Goal: Transaction & Acquisition: Subscribe to service/newsletter

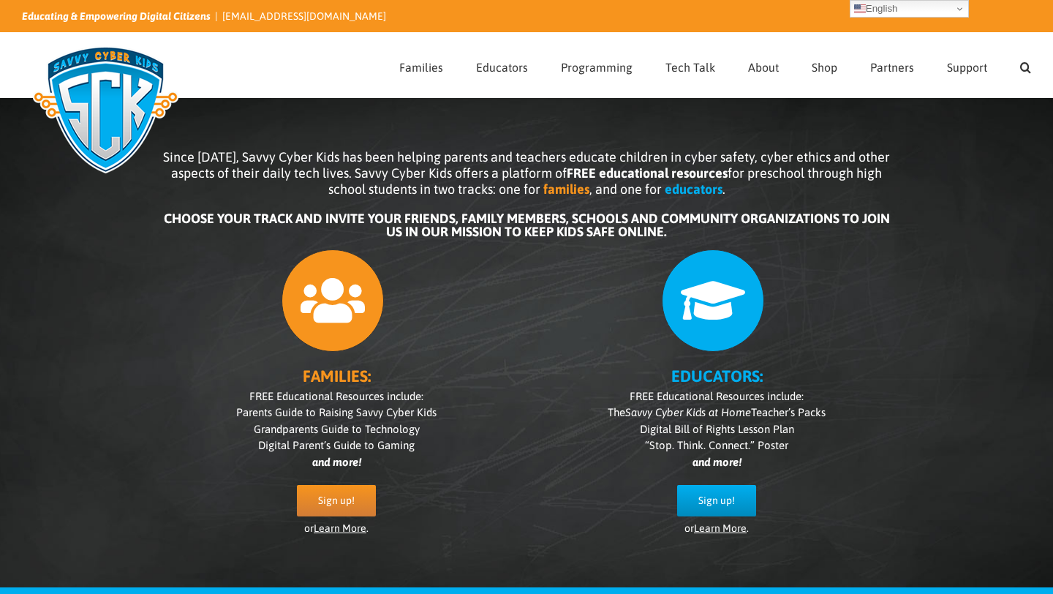
scroll to position [20, 0]
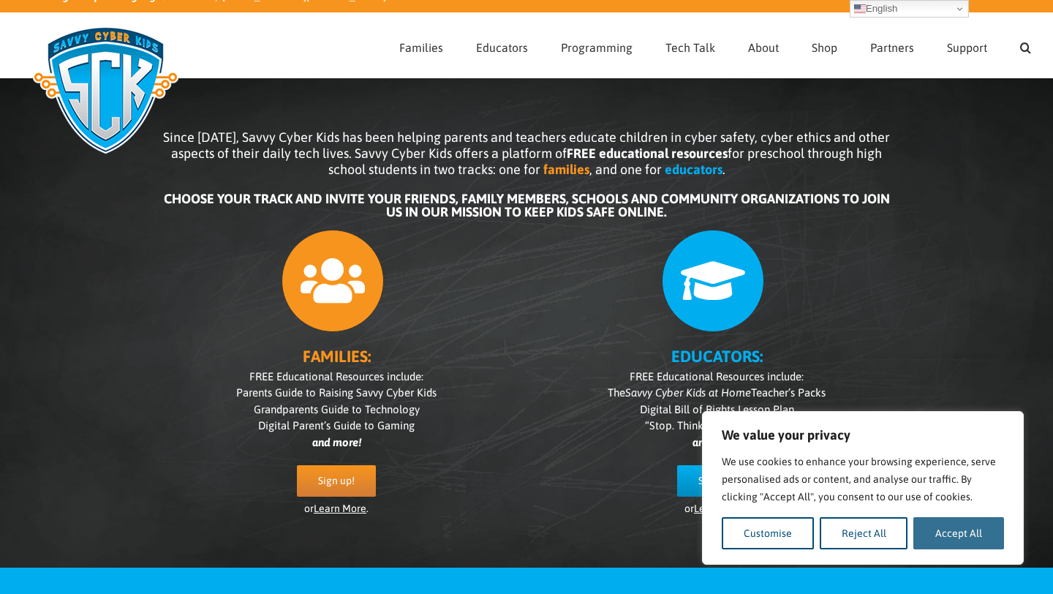
click at [937, 517] on button "Accept All" at bounding box center [958, 533] width 91 height 32
checkbox input "true"
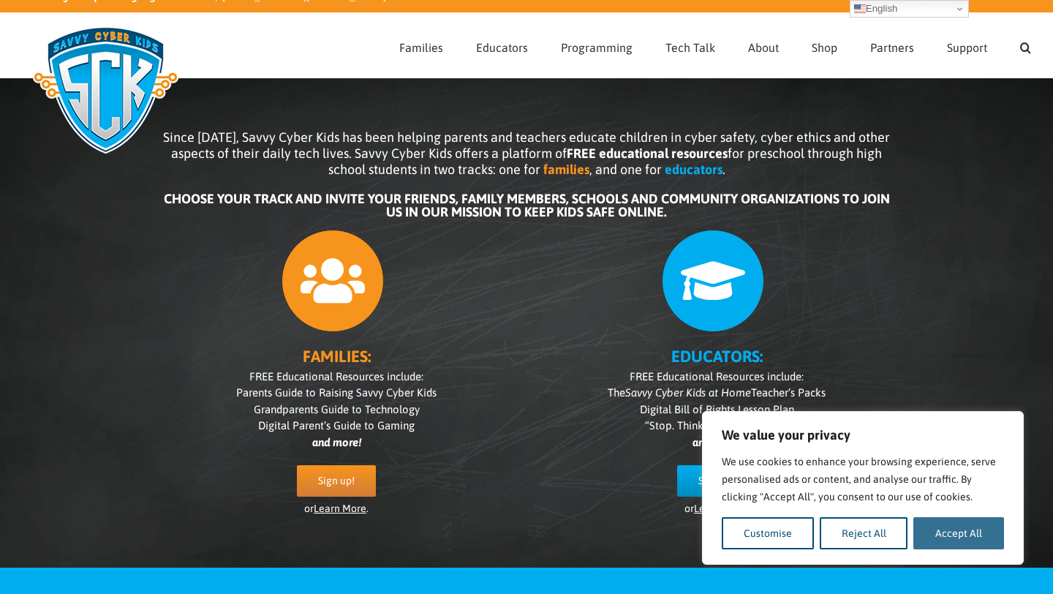
checkbox input "true"
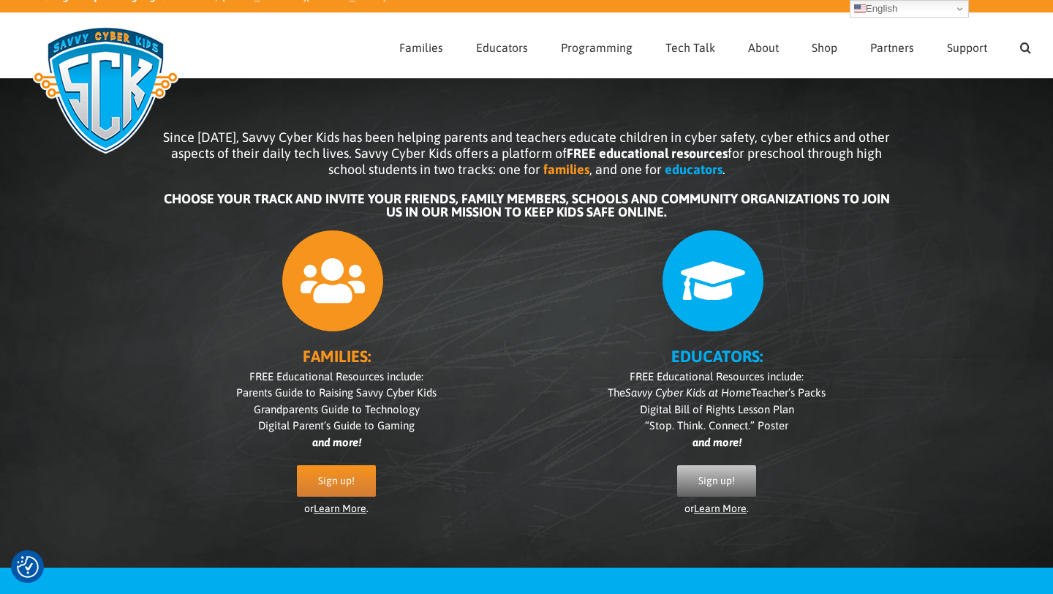
scroll to position [0, 0]
click at [734, 472] on link "Sign up!" at bounding box center [716, 480] width 79 height 31
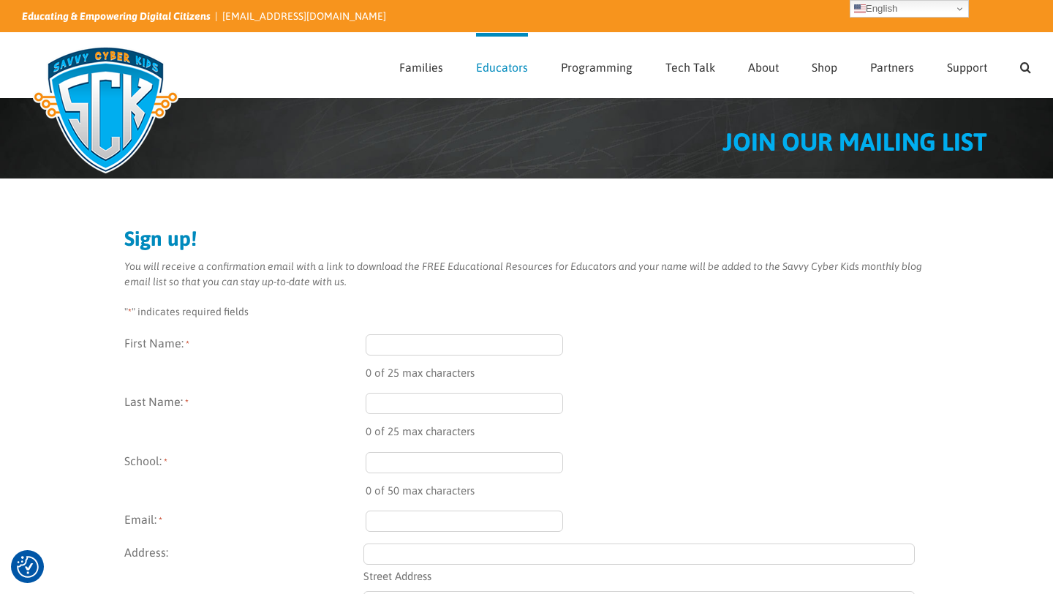
click at [454, 339] on input "First Name: *" at bounding box center [464, 344] width 197 height 21
type input "[PERSON_NAME]"
type input "[EMAIL_ADDRESS][DOMAIN_NAME]"
type input "[STREET_ADDRESS]"
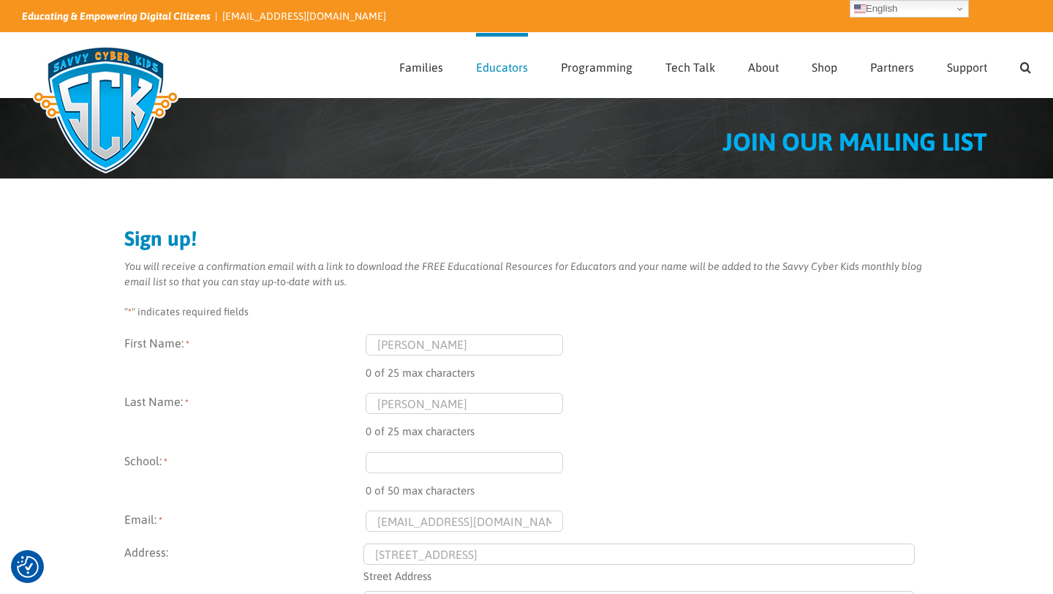
type input "[GEOGRAPHIC_DATA]"
type input "[PERSON_NAME]"
type input "[GEOGRAPHIC_DATA]"
type input "2308"
select select "[GEOGRAPHIC_DATA]"
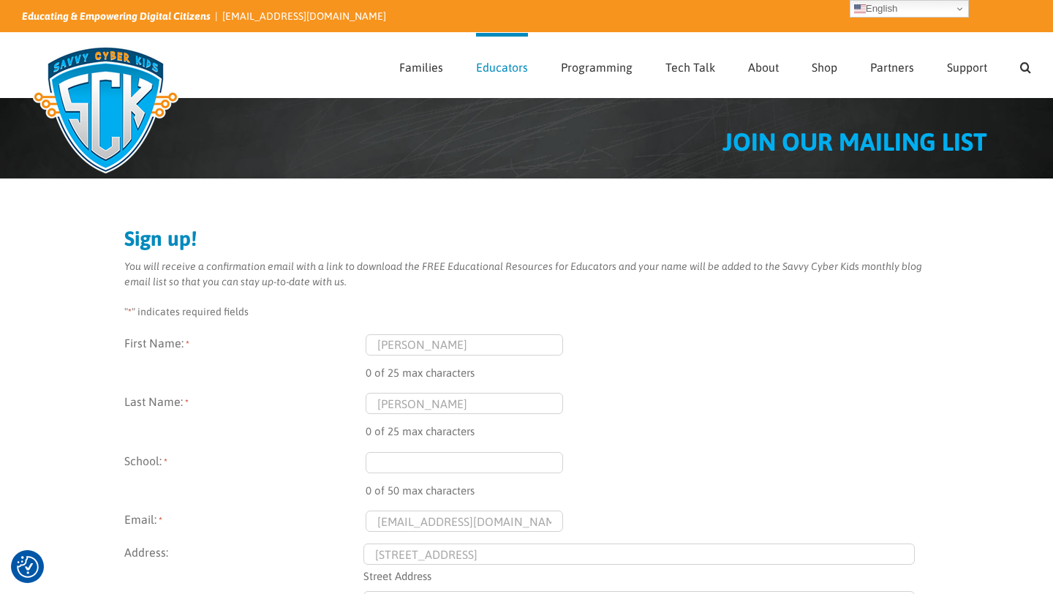
type input "(044) 703-9412"
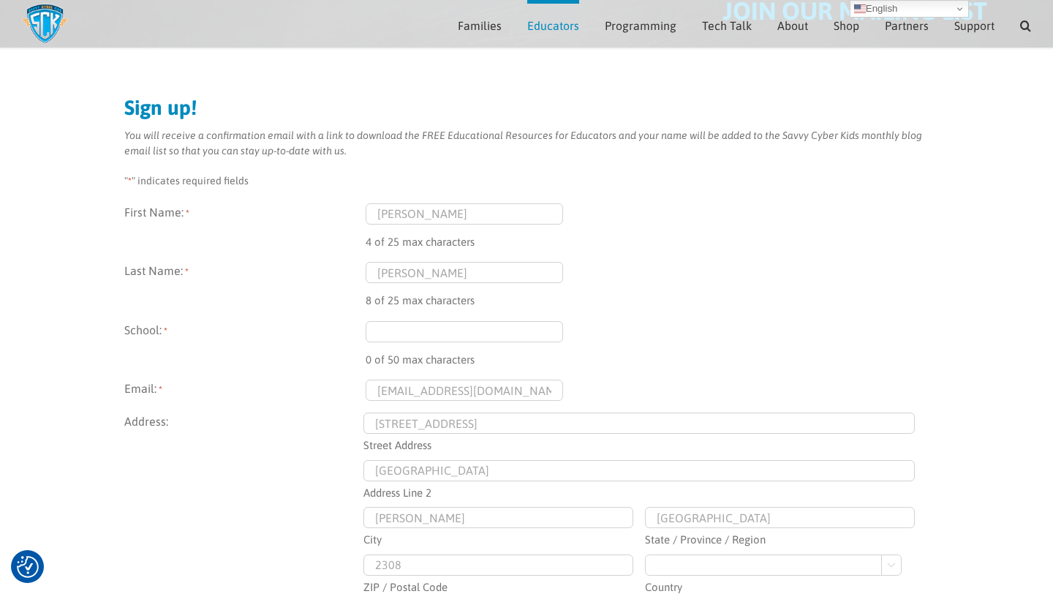
scroll to position [123, 0]
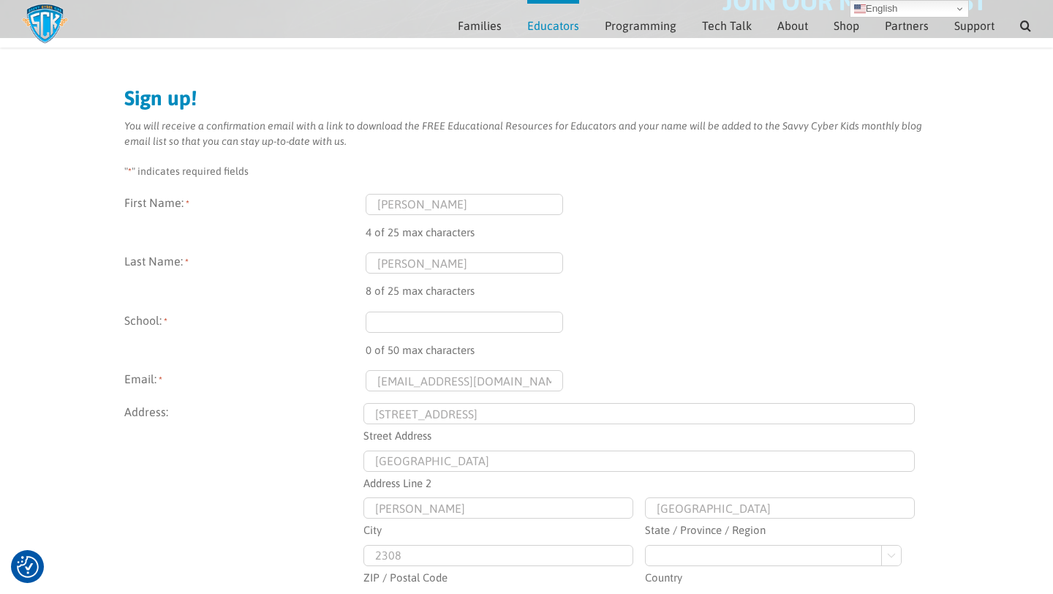
click at [445, 328] on input "School: *" at bounding box center [464, 321] width 197 height 21
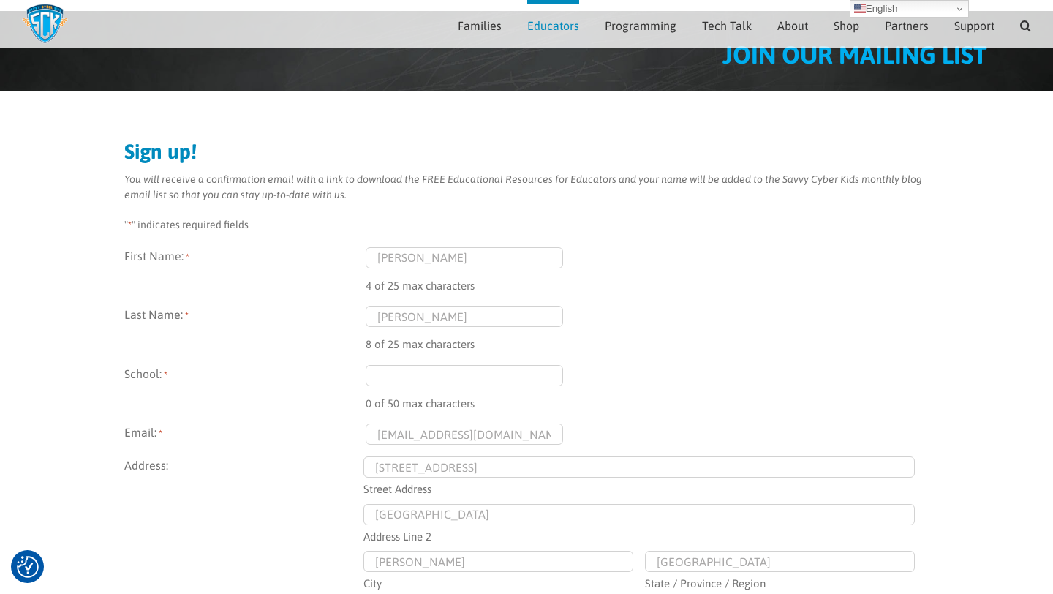
scroll to position [56, 0]
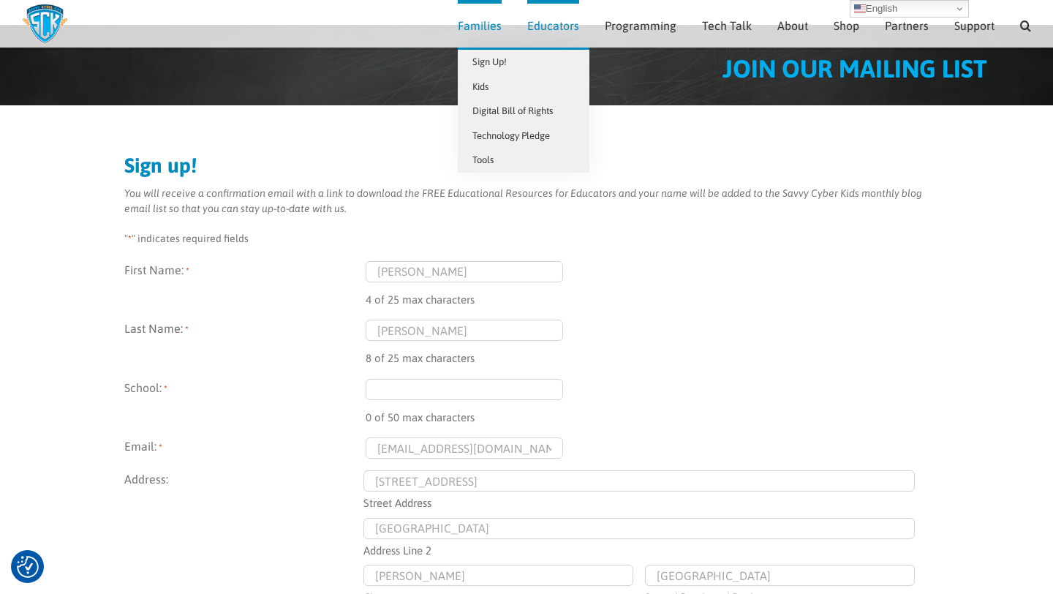
click at [474, 30] on span "Families" at bounding box center [480, 26] width 44 height 12
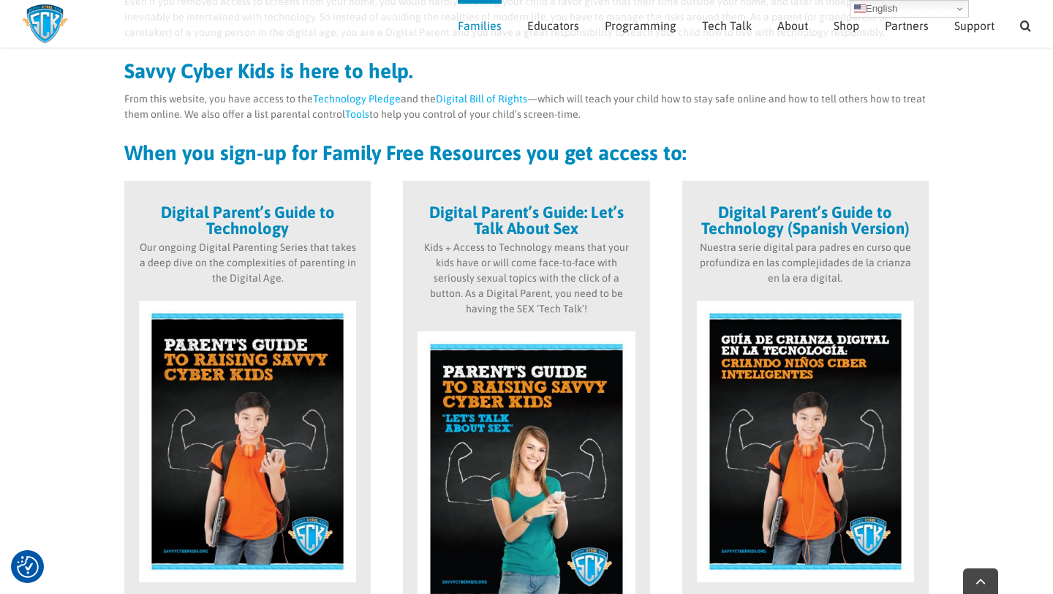
scroll to position [320, 0]
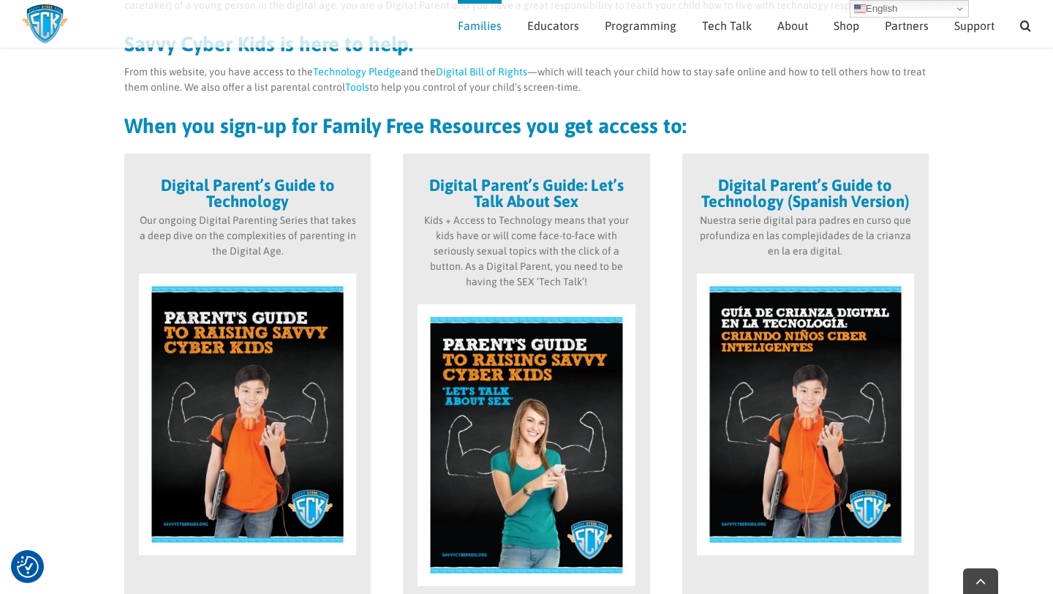
click at [319, 369] on img at bounding box center [247, 414] width 217 height 282
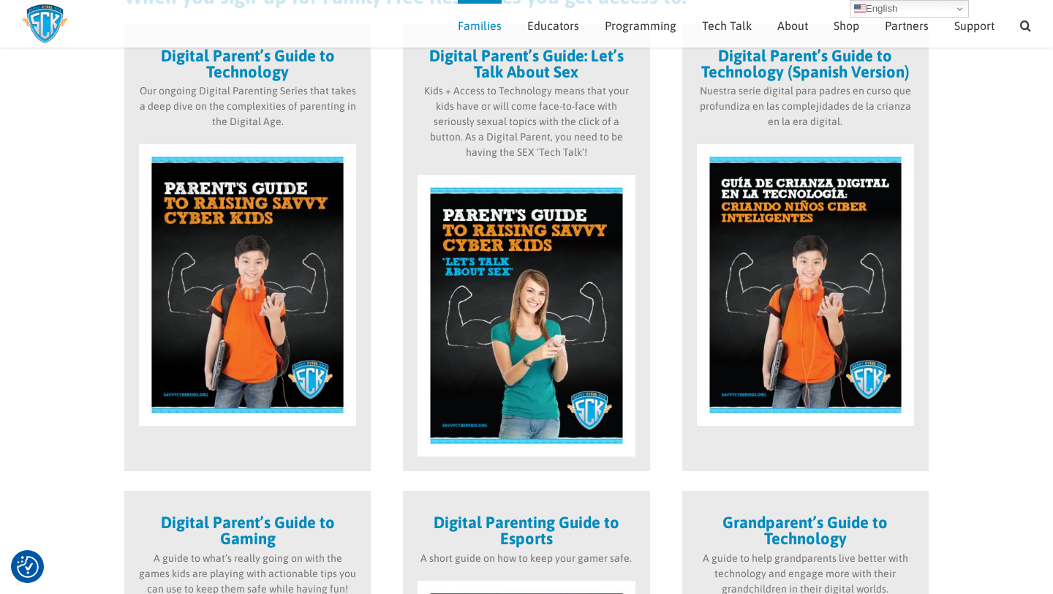
scroll to position [319, 0]
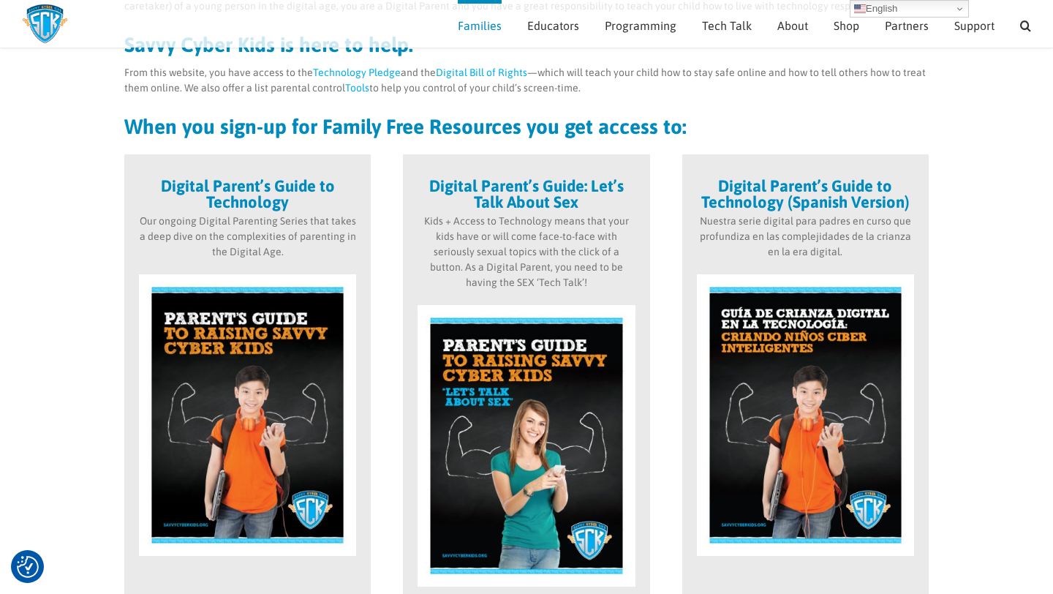
click at [269, 216] on p "Our ongoing Digital Parenting Series that takes a deep dive on the complexities…" at bounding box center [247, 237] width 217 height 46
click at [268, 186] on strong "Digital Parent’s Guide to Technology" at bounding box center [248, 193] width 174 height 35
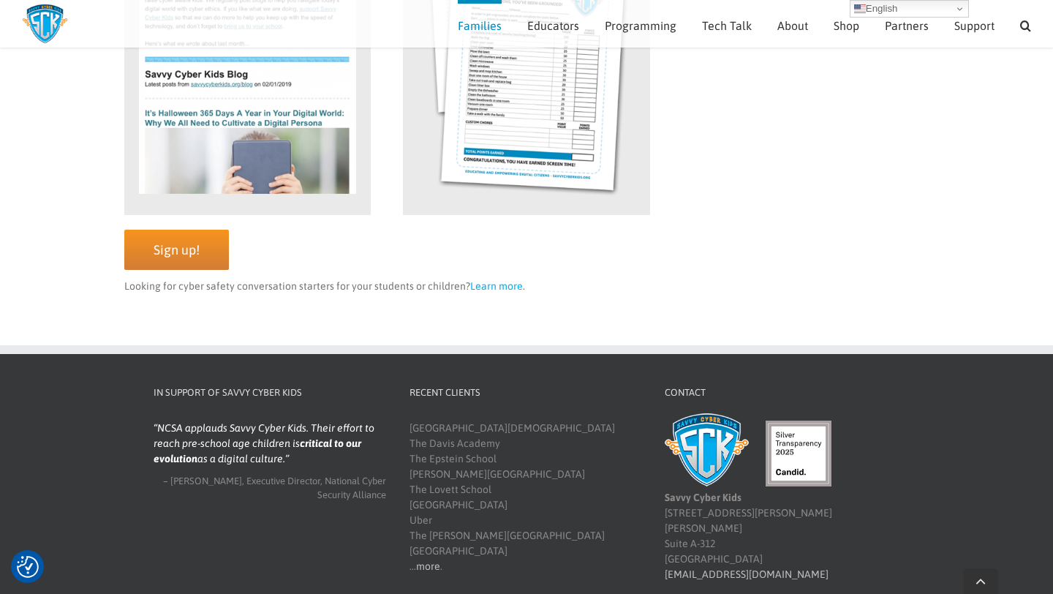
scroll to position [1603, 0]
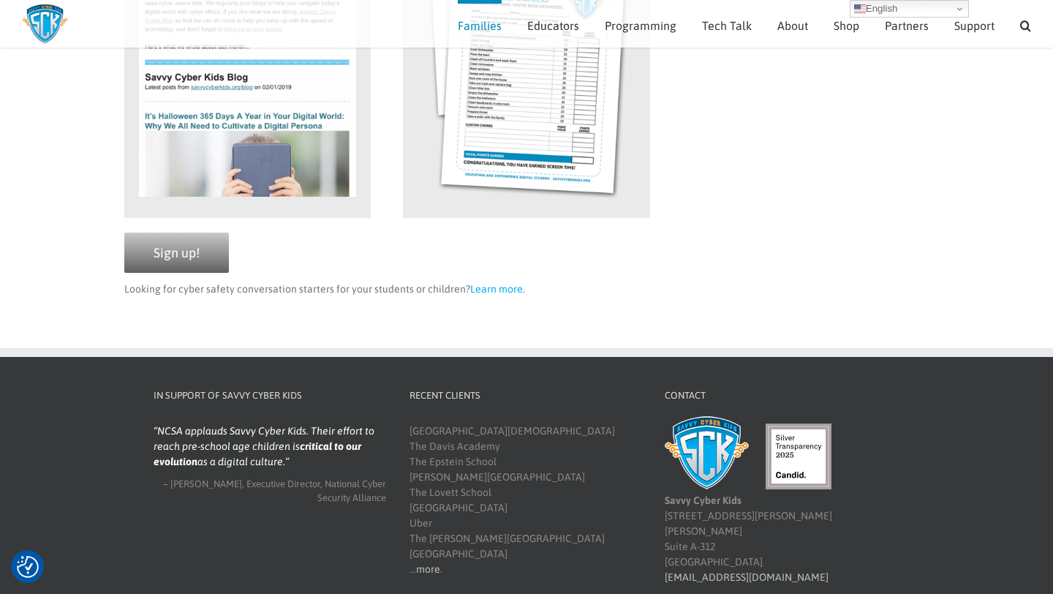
click at [215, 248] on link "Sign up!" at bounding box center [176, 253] width 105 height 40
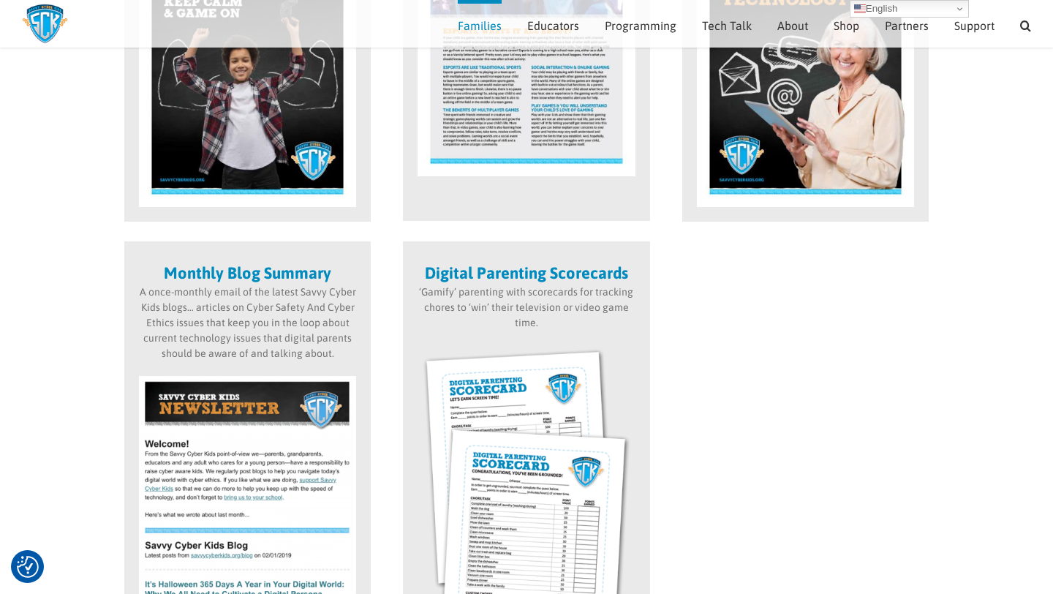
scroll to position [910, 0]
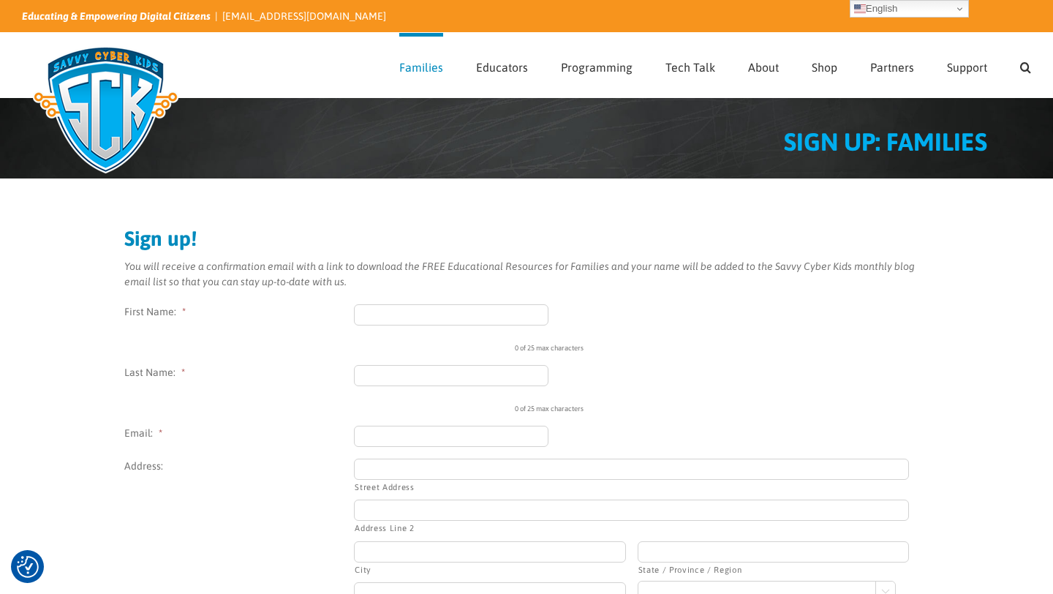
click at [414, 308] on input "First Name: *" at bounding box center [451, 314] width 194 height 21
type input "[PERSON_NAME]"
type input "[EMAIL_ADDRESS][DOMAIN_NAME]"
type input "130 University Drive"
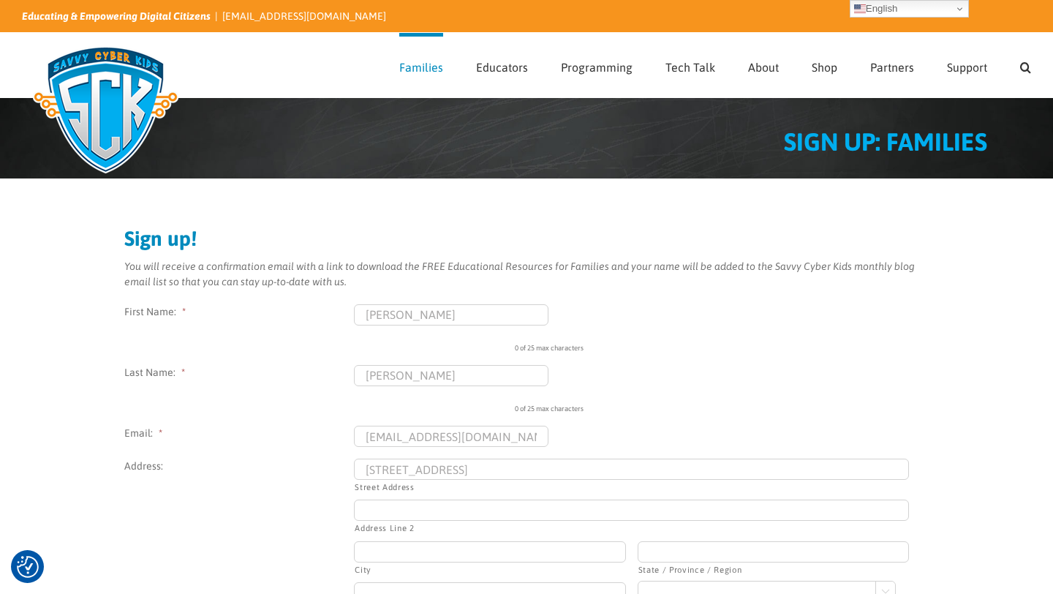
type input "West Tower"
type input "Callaghan"
type input "NSW"
type input "2308"
select select "Australia"
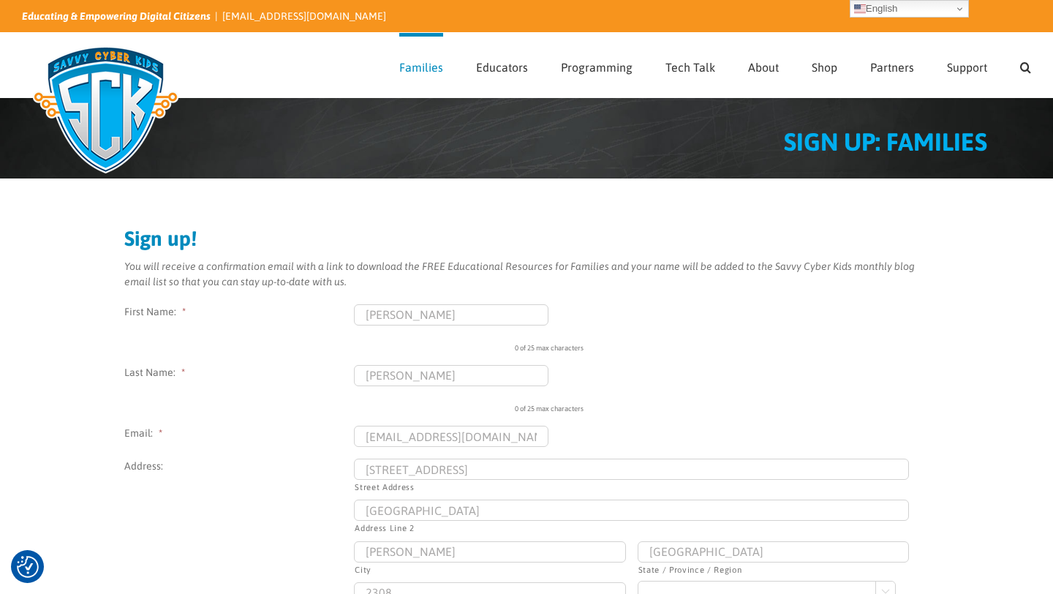
type input "(044) 703-9412"
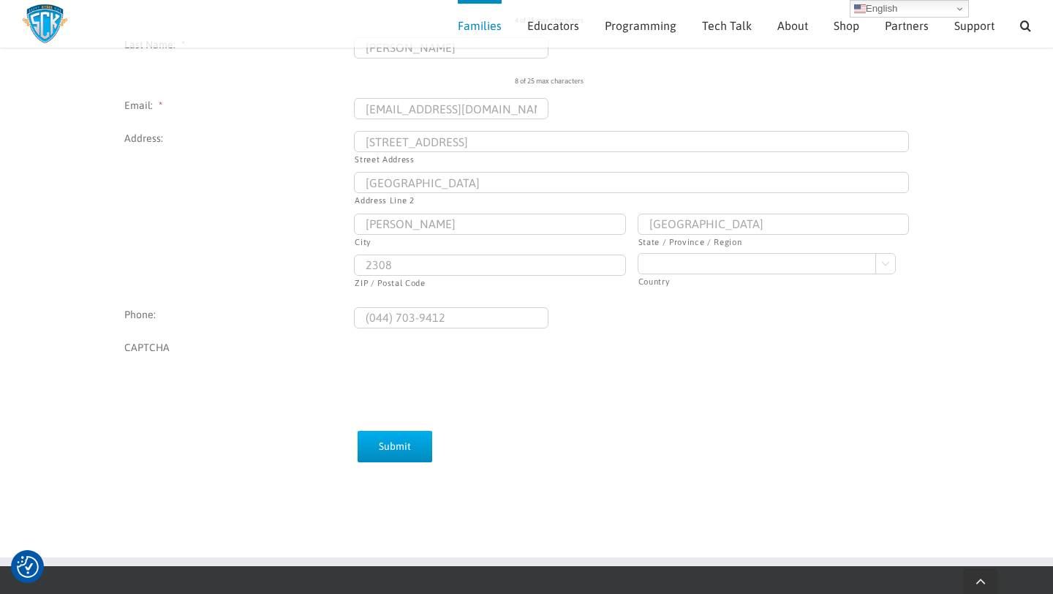
scroll to position [318, 0]
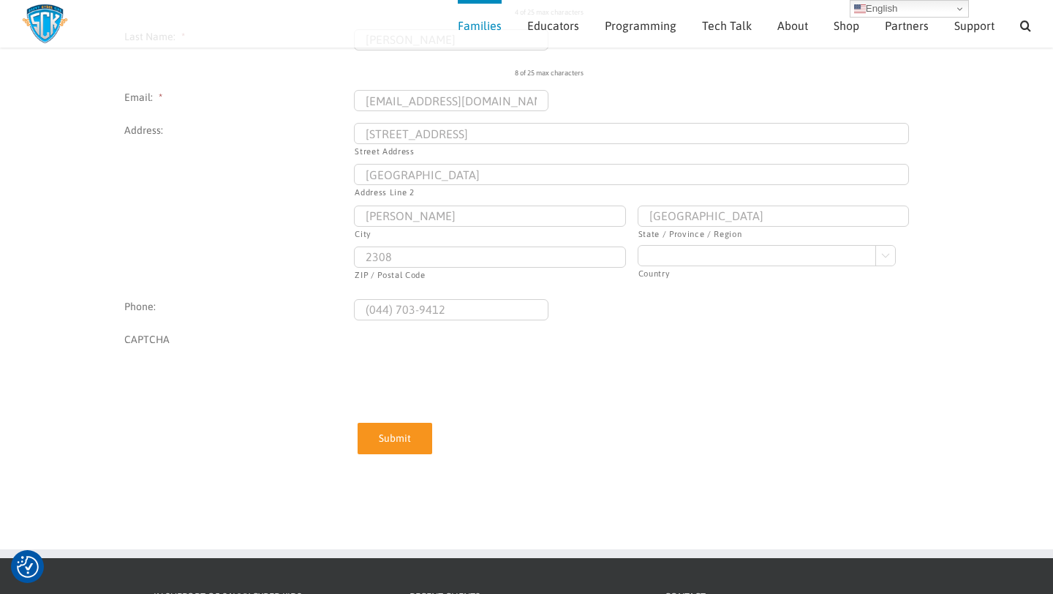
click at [414, 437] on input "Submit" at bounding box center [395, 438] width 75 height 31
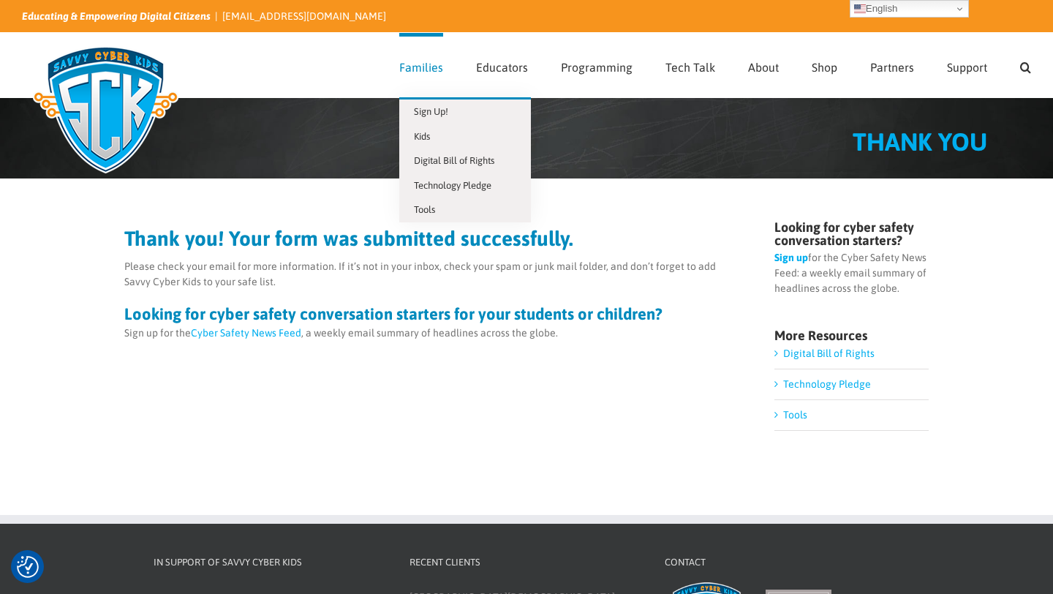
click at [430, 78] on link "Families" at bounding box center [421, 65] width 44 height 64
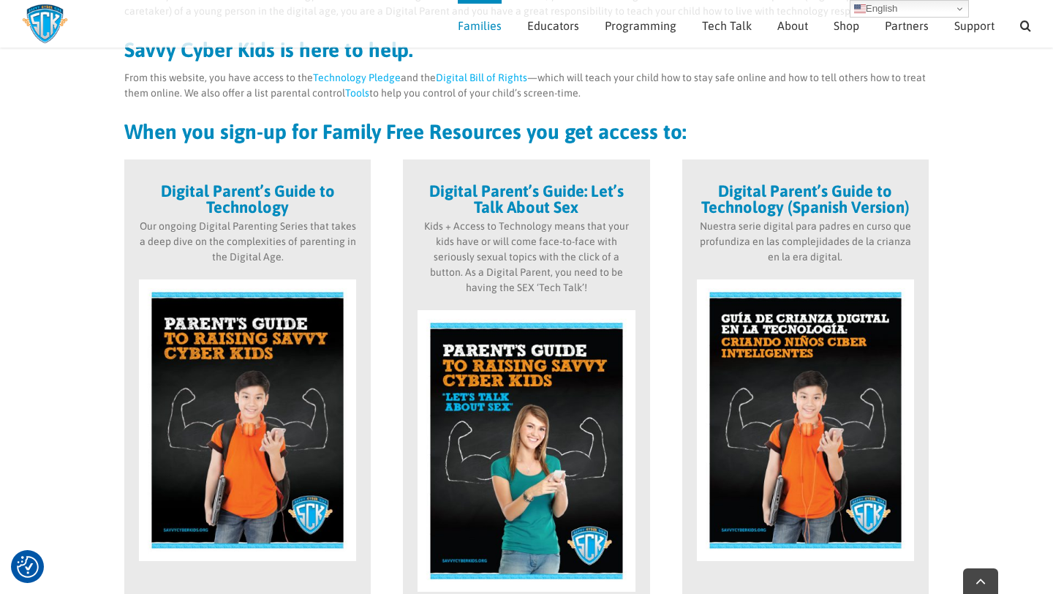
scroll to position [446, 0]
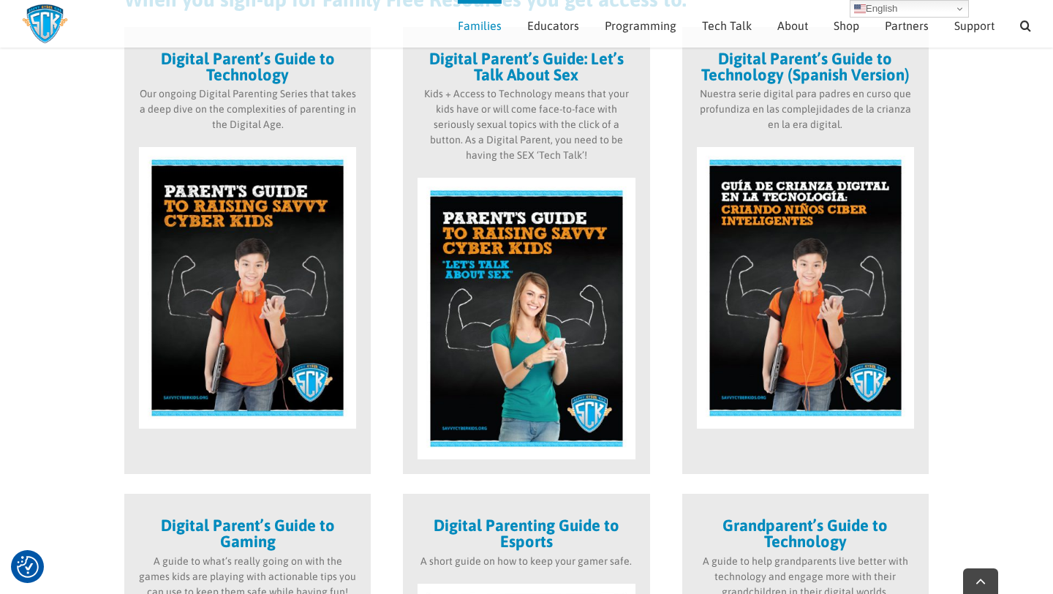
click at [238, 355] on img at bounding box center [247, 288] width 217 height 282
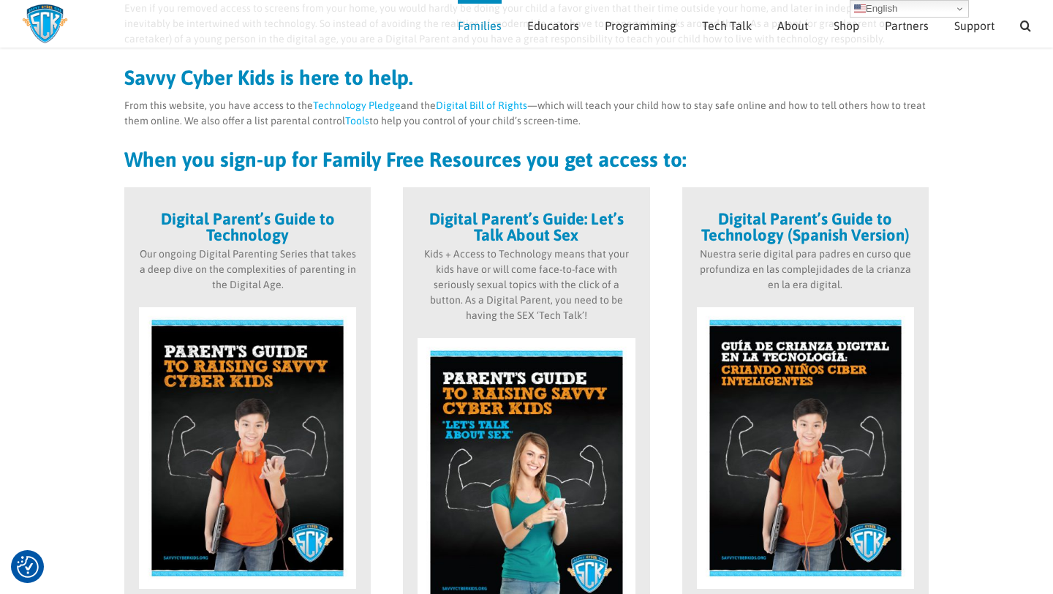
scroll to position [277, 0]
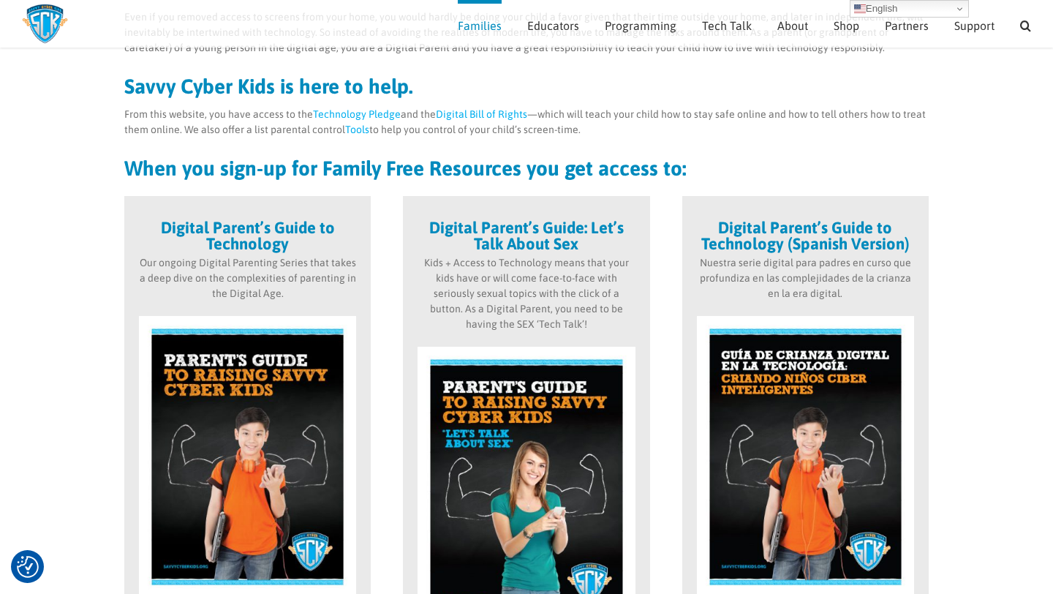
click at [262, 227] on strong "Digital Parent’s Guide to Technology" at bounding box center [248, 235] width 174 height 35
click at [268, 252] on strong "Digital Parent’s Guide to Technology" at bounding box center [248, 235] width 174 height 35
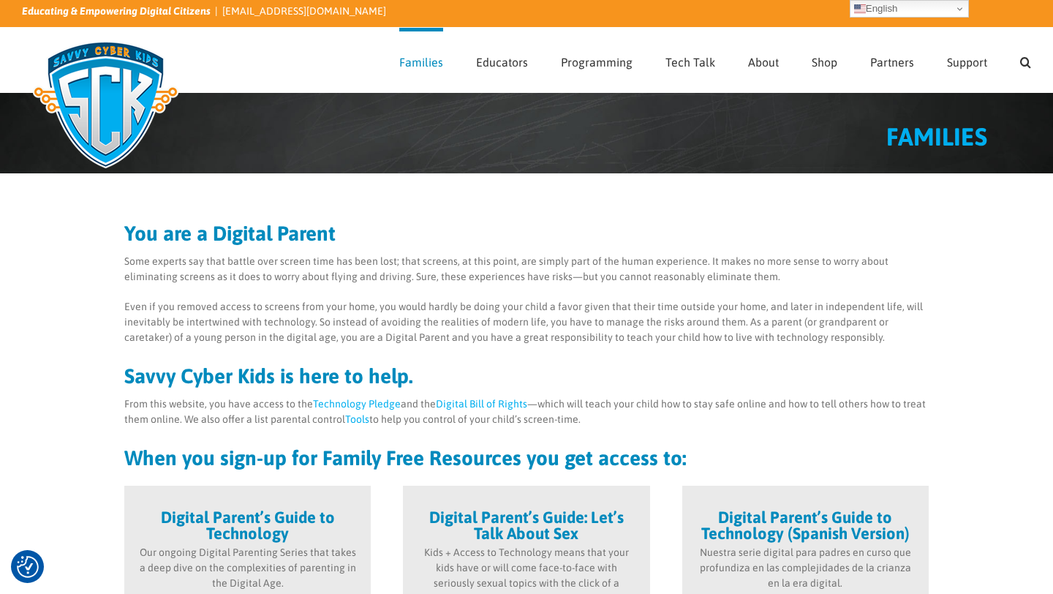
scroll to position [0, 0]
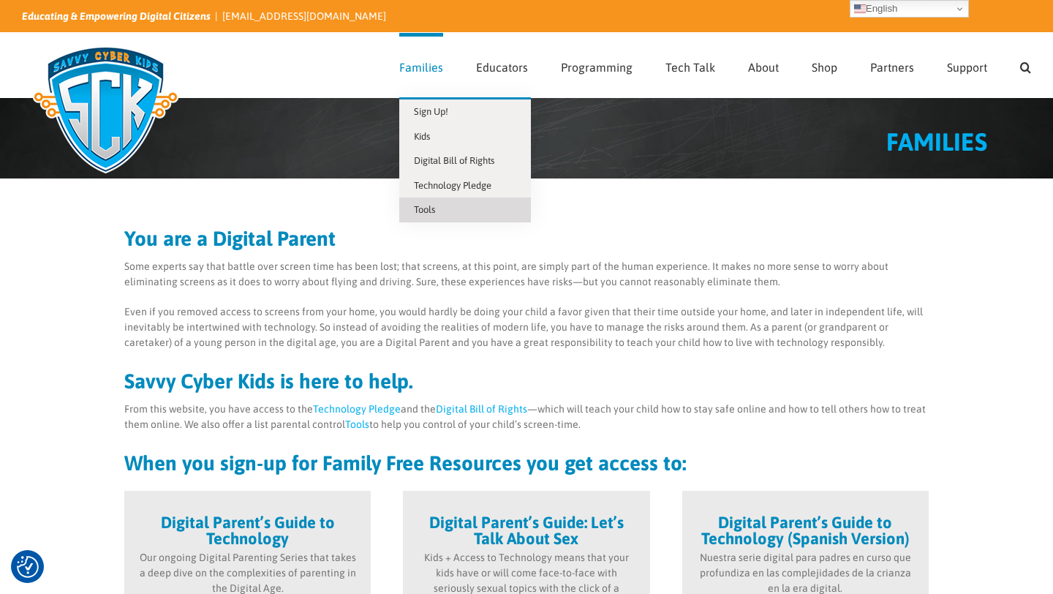
click at [432, 211] on span "Tools" at bounding box center [424, 209] width 21 height 11
